Goal: Information Seeking & Learning: Learn about a topic

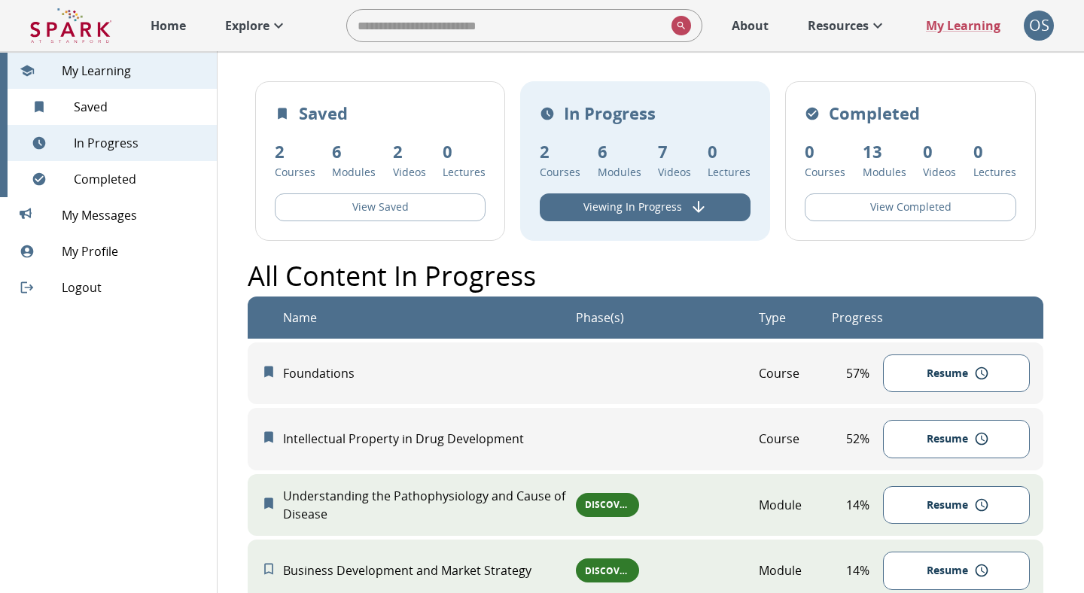
click at [156, 27] on p "Home" at bounding box center [167, 26] width 35 height 18
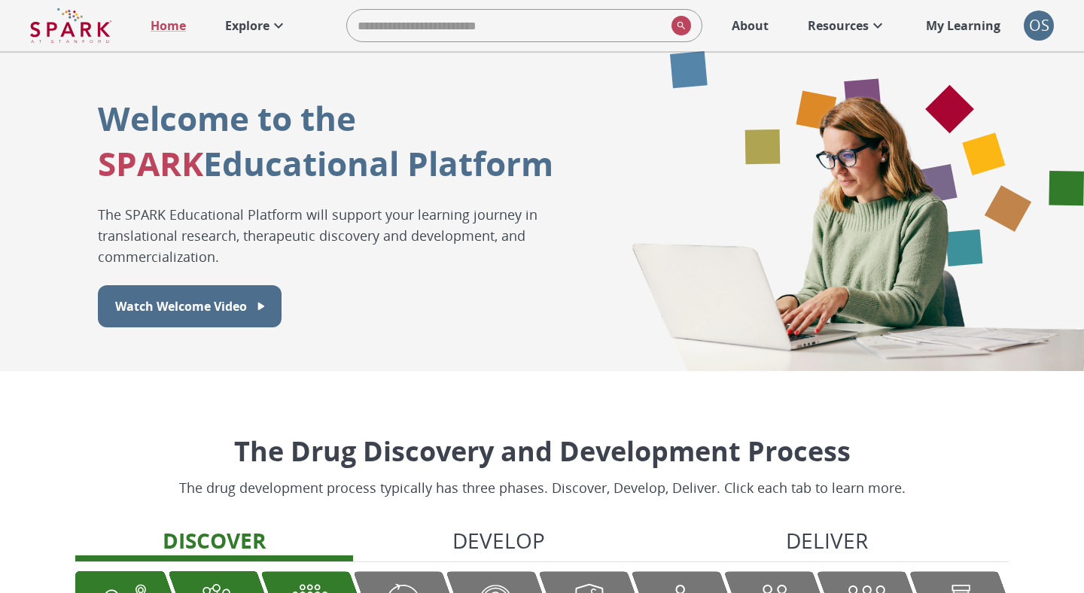
click at [268, 28] on p "Explore" at bounding box center [247, 26] width 44 height 18
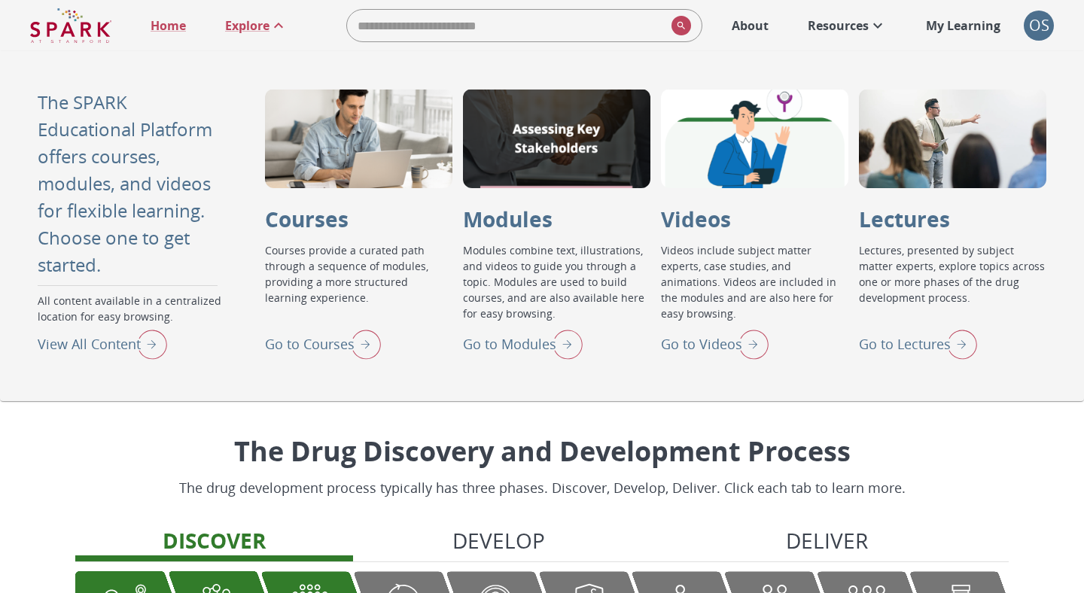
click at [935, 333] on div "Go to Lectures" at bounding box center [918, 343] width 118 height 39
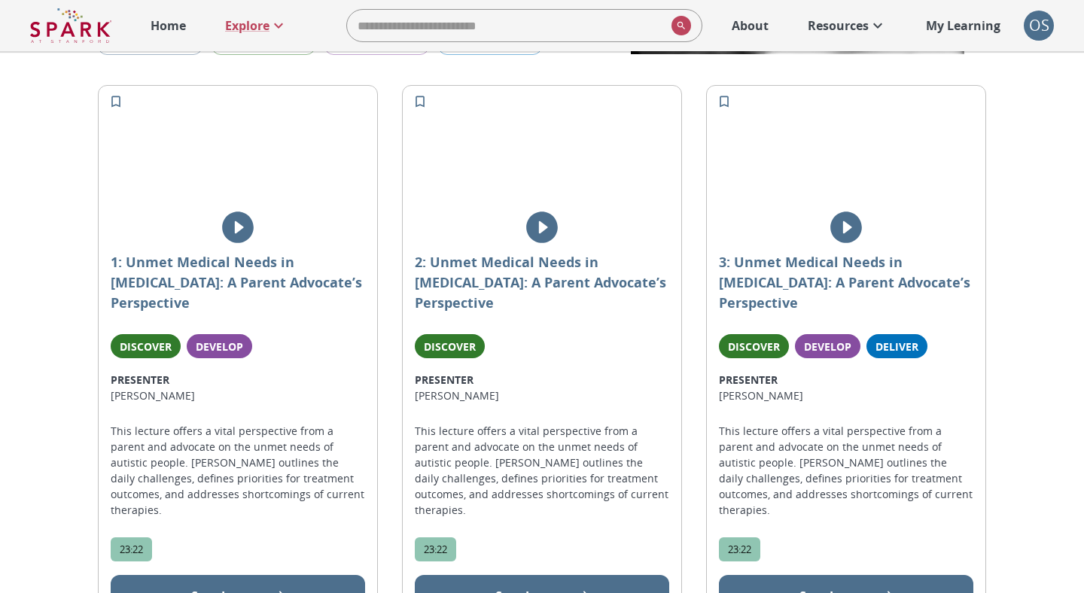
scroll to position [296, 0]
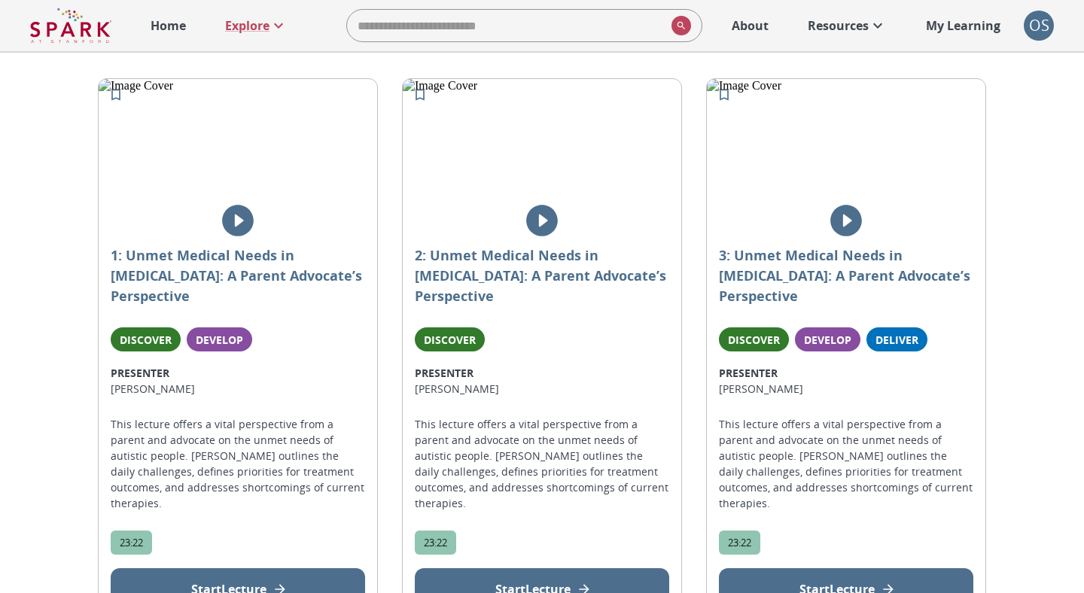
click at [244, 230] on icon "play" at bounding box center [238, 221] width 32 height 32
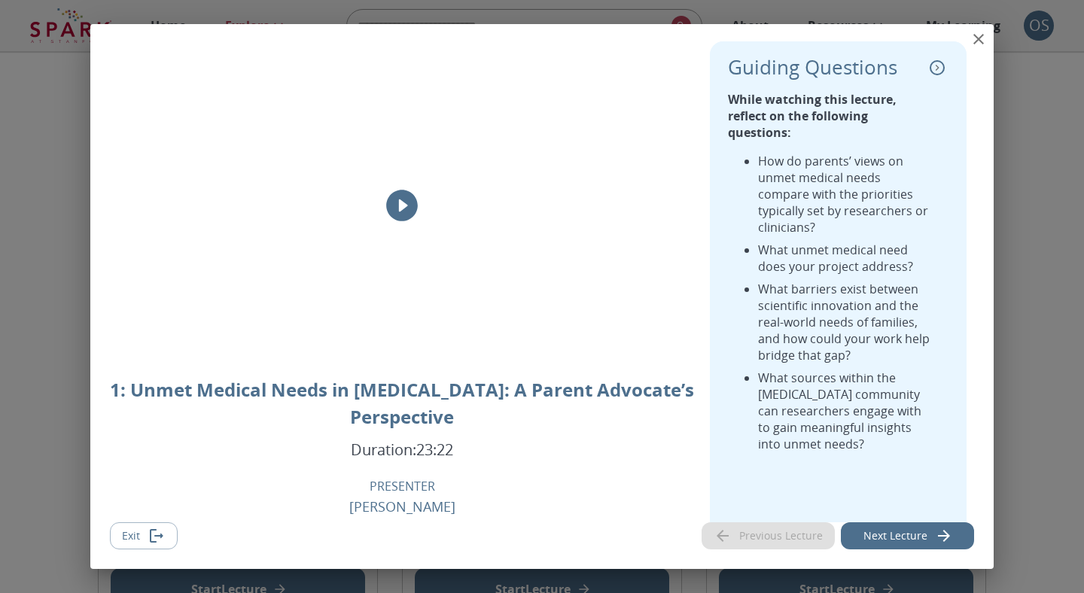
scroll to position [0, 0]
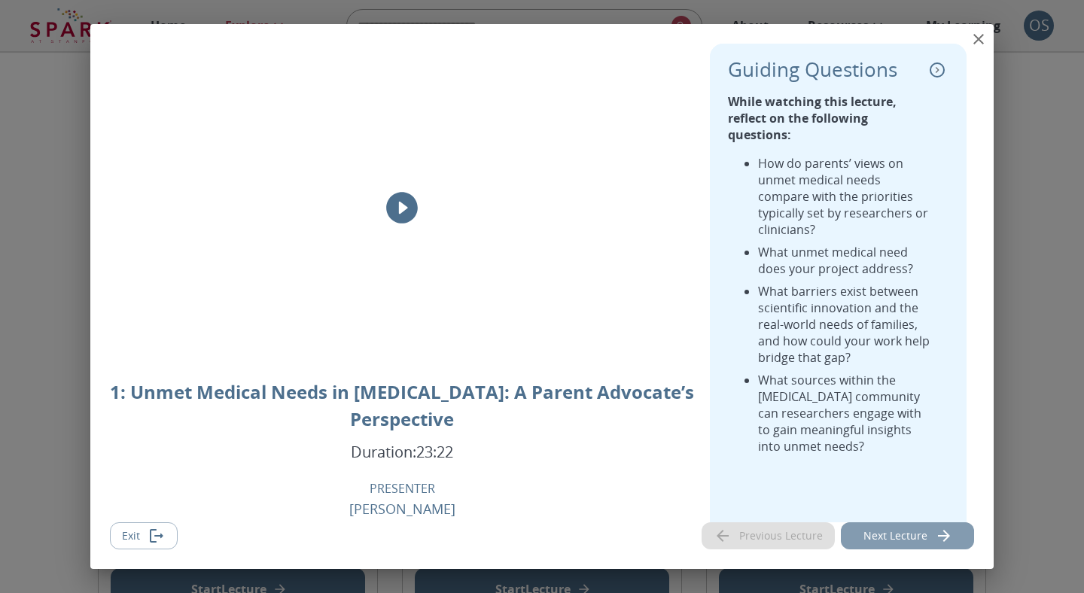
click at [859, 529] on button "Next Lecture" at bounding box center [907, 536] width 133 height 28
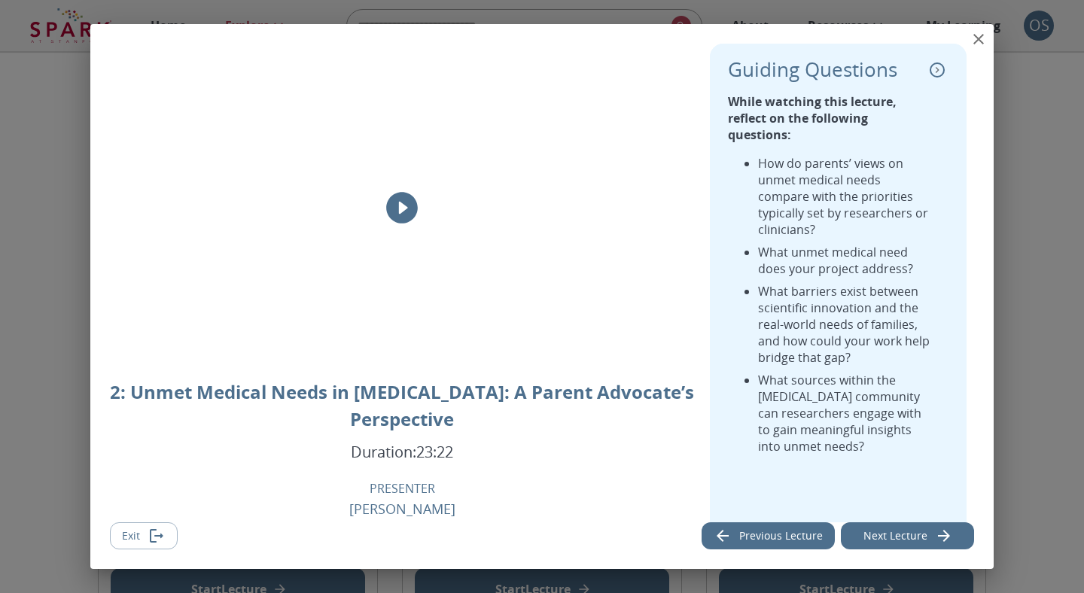
click at [980, 42] on icon "close" at bounding box center [978, 39] width 18 height 18
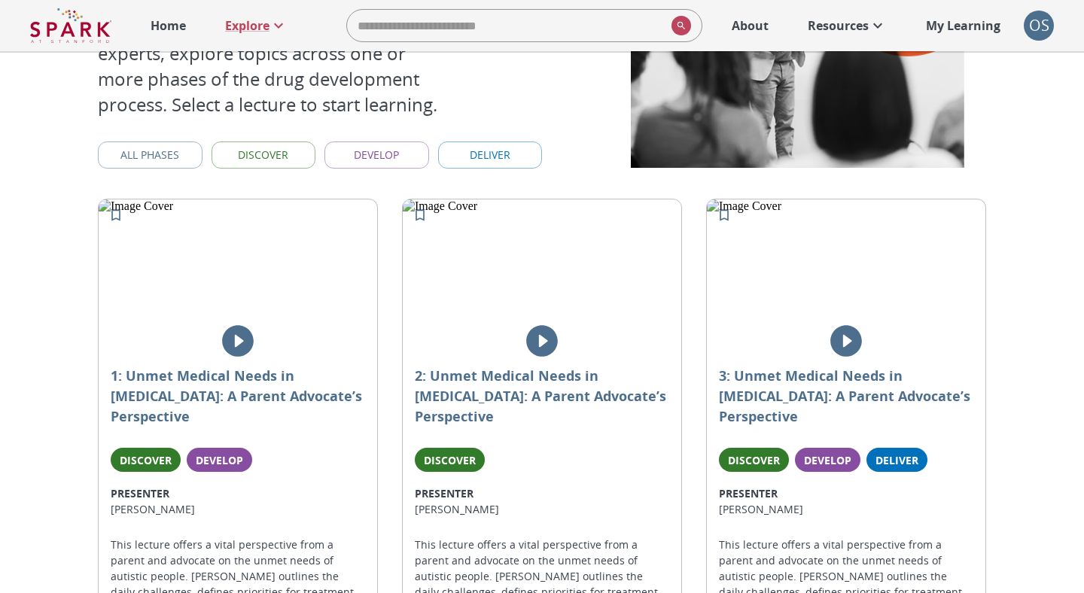
scroll to position [217, 0]
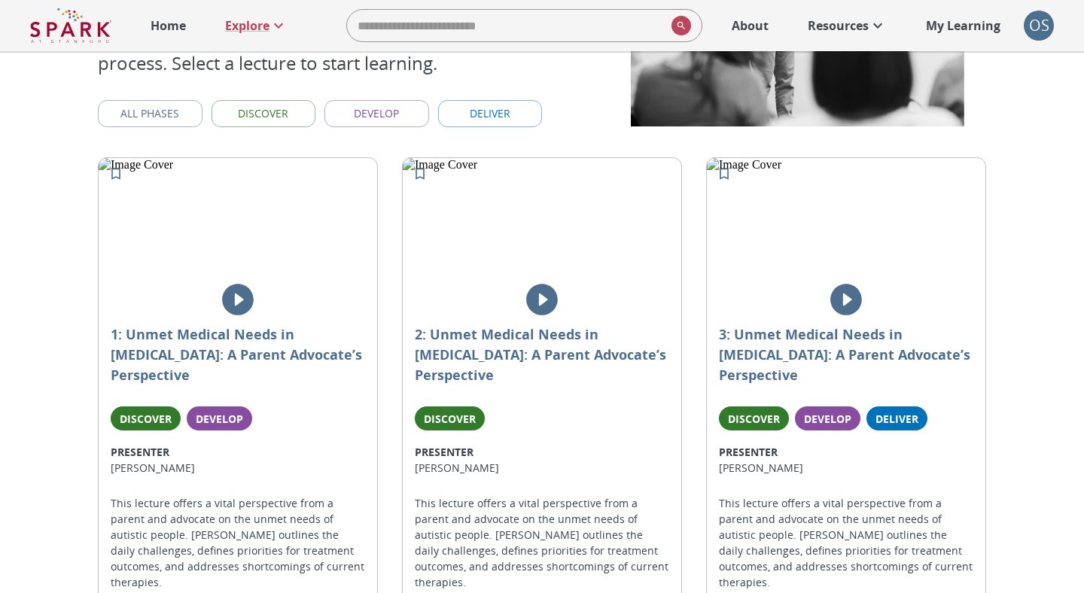
click at [827, 316] on button "play" at bounding box center [846, 300] width 50 height 50
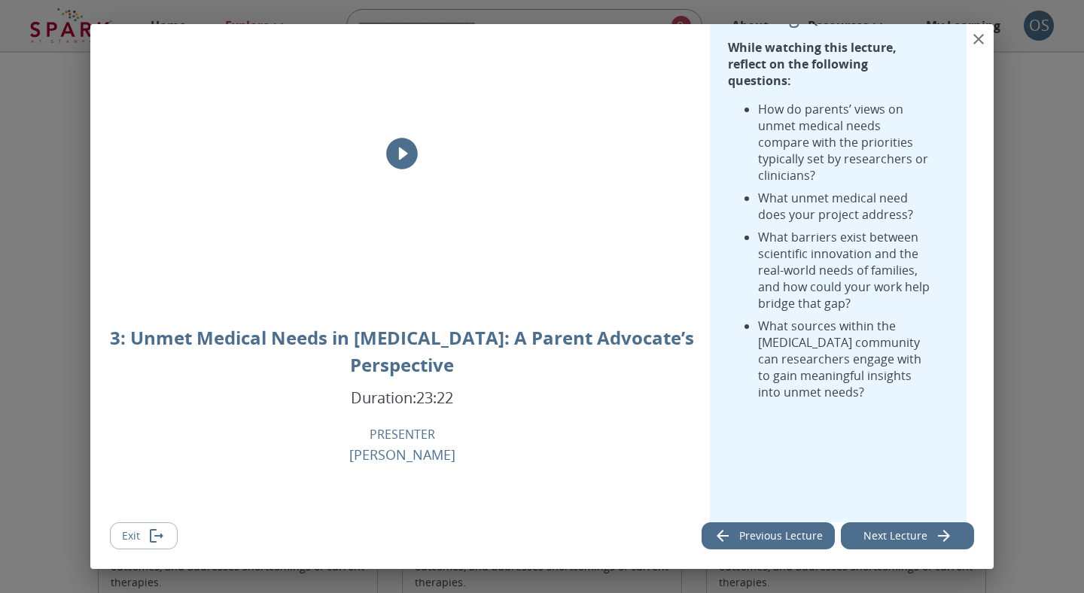
scroll to position [0, 0]
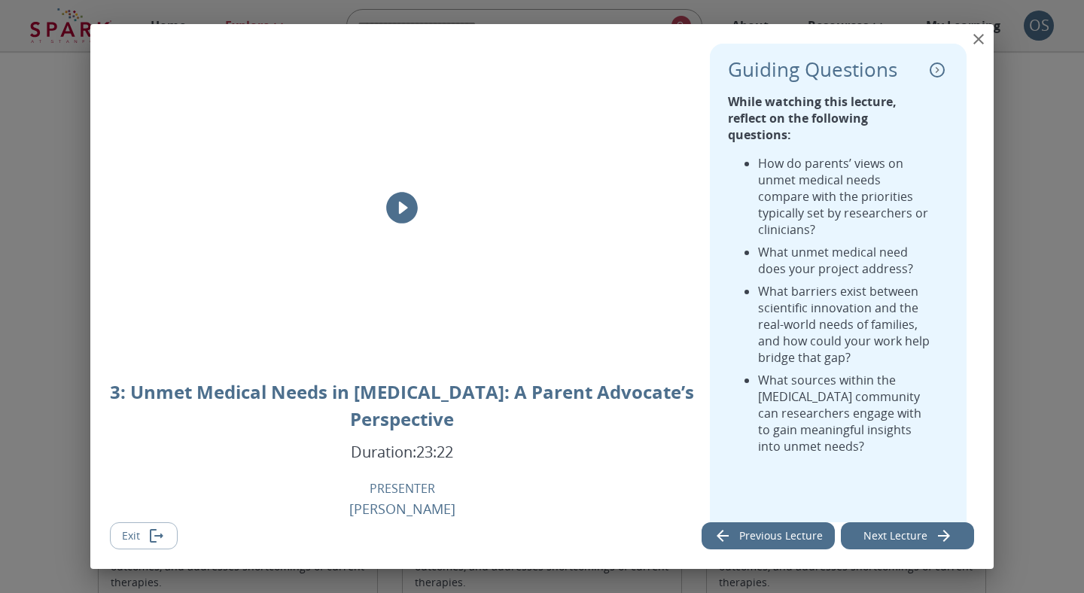
click at [935, 70] on icon "collapse" at bounding box center [936, 69] width 15 height 15
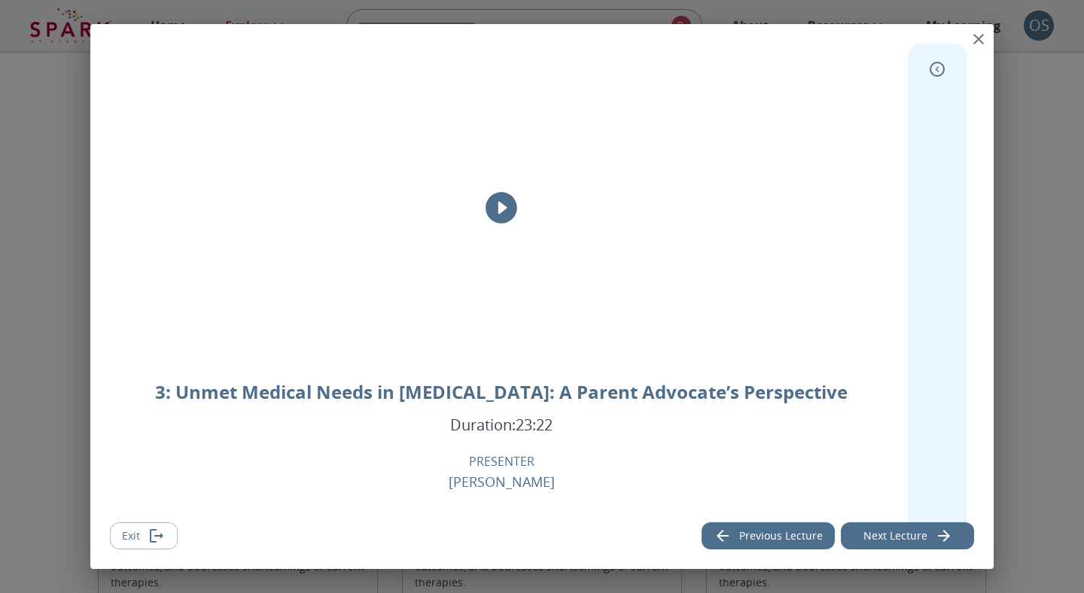
click at [935, 70] on icon "expand" at bounding box center [936, 69] width 15 height 15
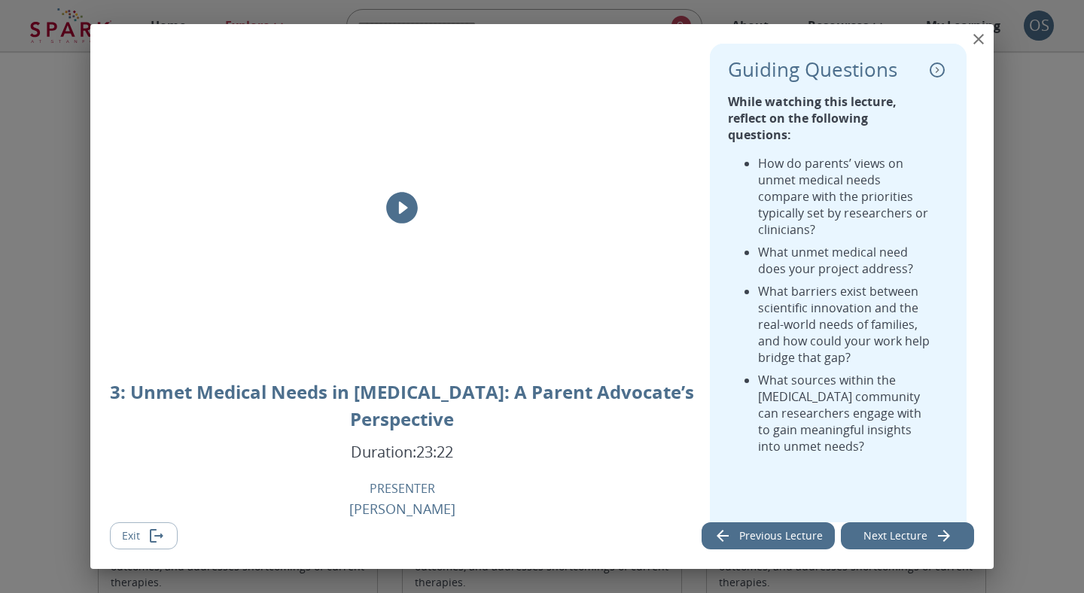
click at [975, 41] on icon "close" at bounding box center [978, 39] width 11 height 11
